Goal: Find specific page/section: Find specific page/section

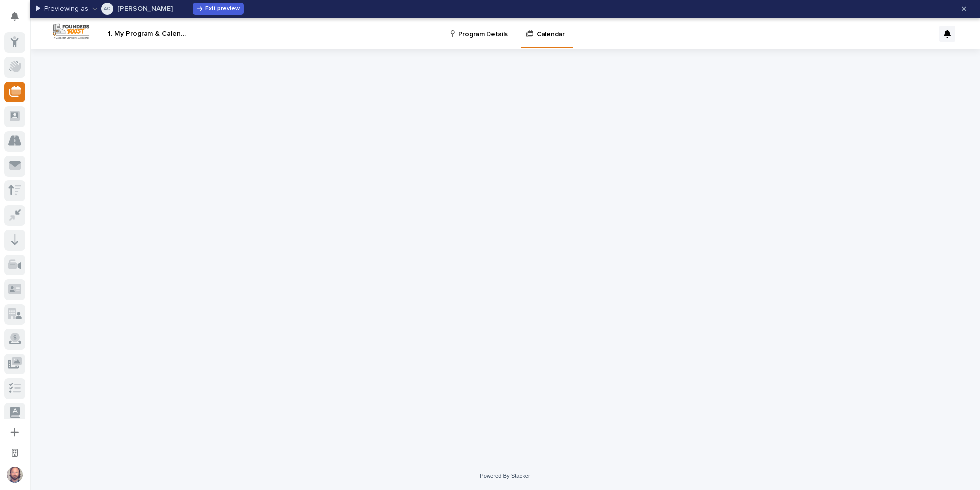
scroll to position [8, 0]
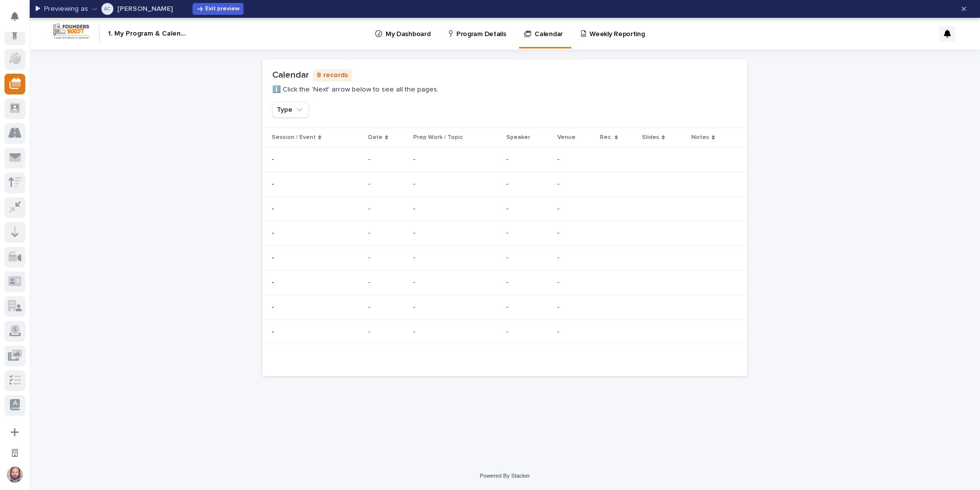
click at [794, 123] on div "Loading... Saving… Loading... Saving… Loading... Saving… Loading... Saving… Loa…" at bounding box center [505, 255] width 950 height 413
click at [301, 160] on p "-" at bounding box center [316, 159] width 89 height 8
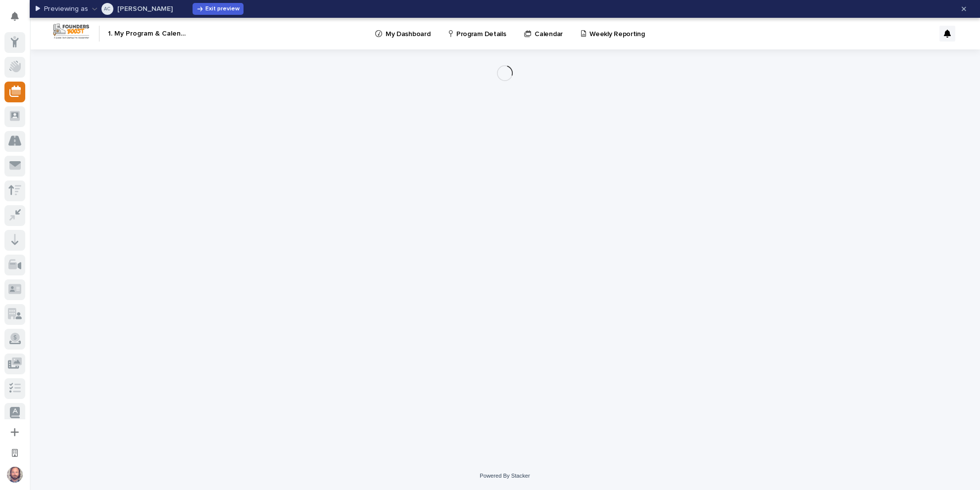
scroll to position [8, 0]
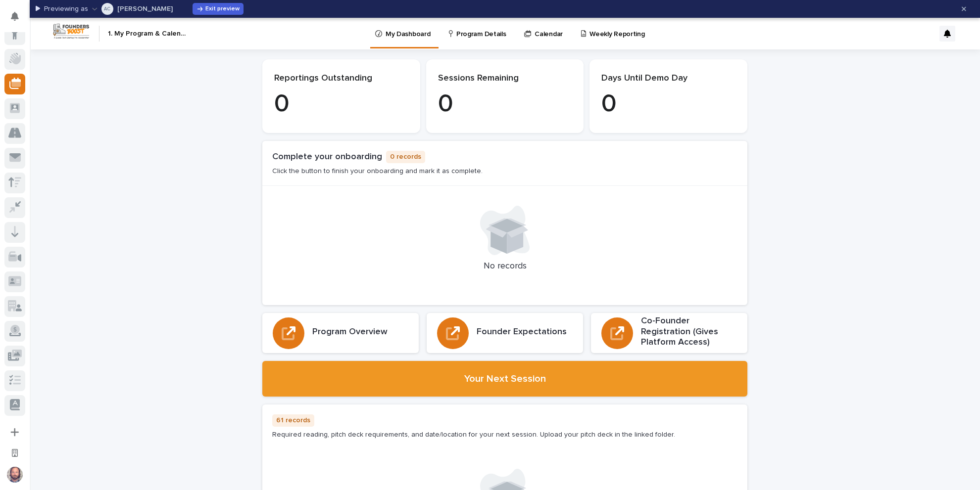
click at [546, 30] on p "Calendar" at bounding box center [548, 28] width 28 height 21
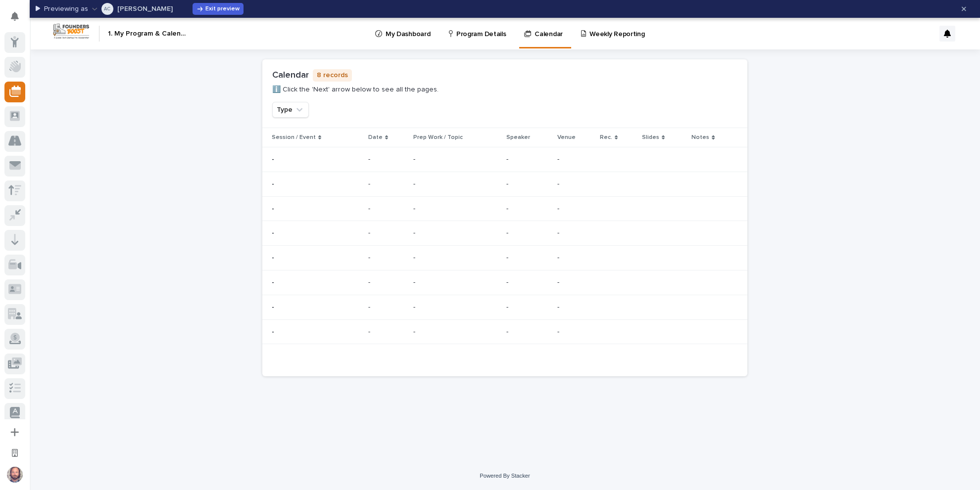
scroll to position [8, 0]
